Goal: Navigation & Orientation: Find specific page/section

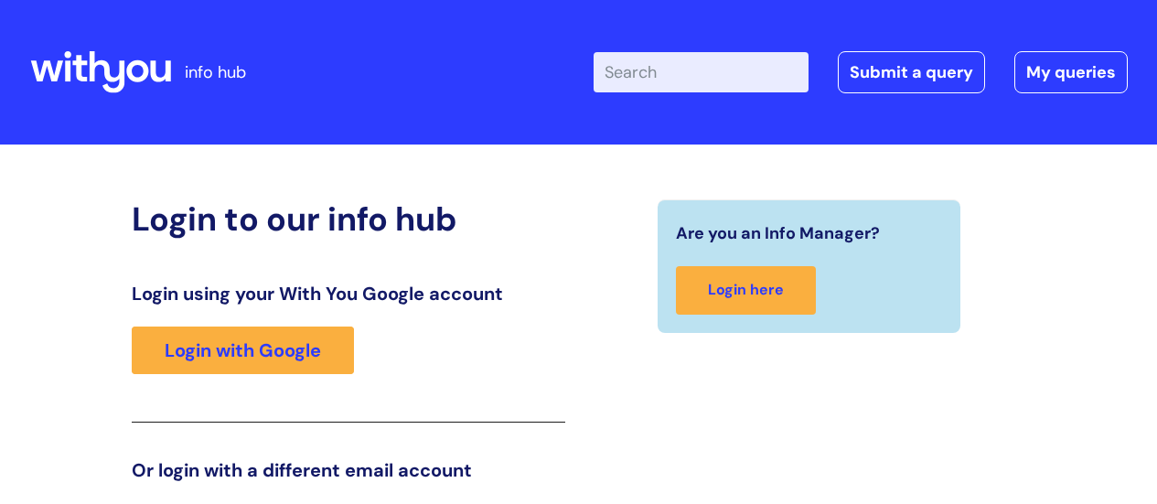
scroll to position [279, 0]
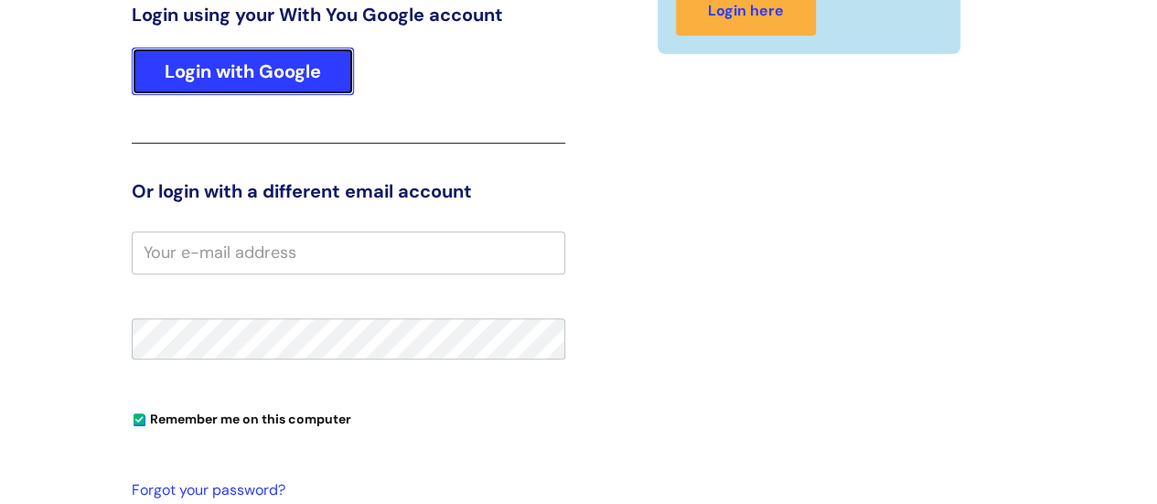
click at [282, 55] on link "Login with Google" at bounding box center [243, 72] width 222 height 48
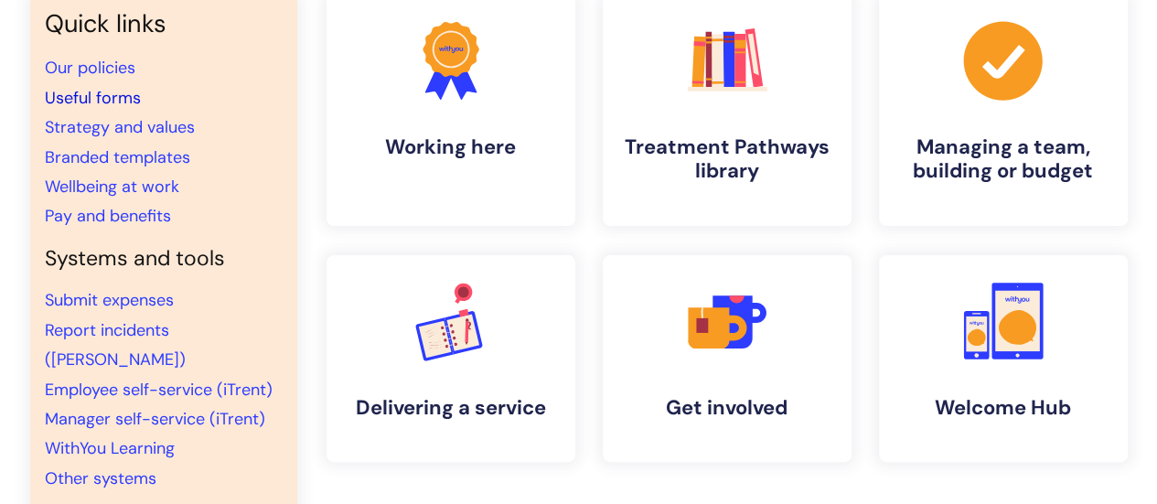
scroll to position [211, 0]
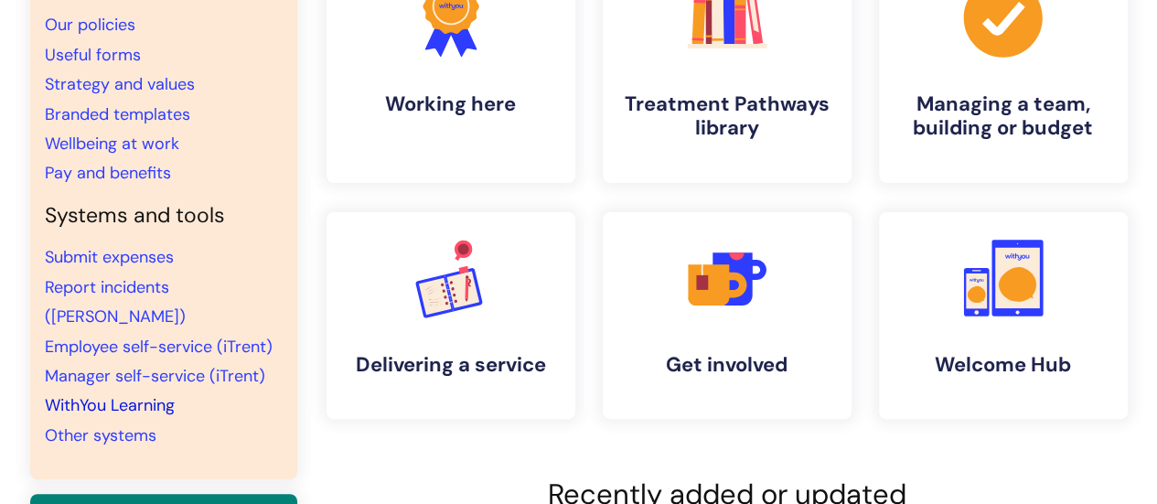
click at [85, 394] on link "WithYou Learning" at bounding box center [110, 405] width 130 height 22
click at [90, 394] on link "WithYou Learning" at bounding box center [110, 405] width 130 height 22
click at [115, 394] on link "WithYou Learning" at bounding box center [110, 405] width 130 height 22
